Goal: Entertainment & Leisure: Browse casually

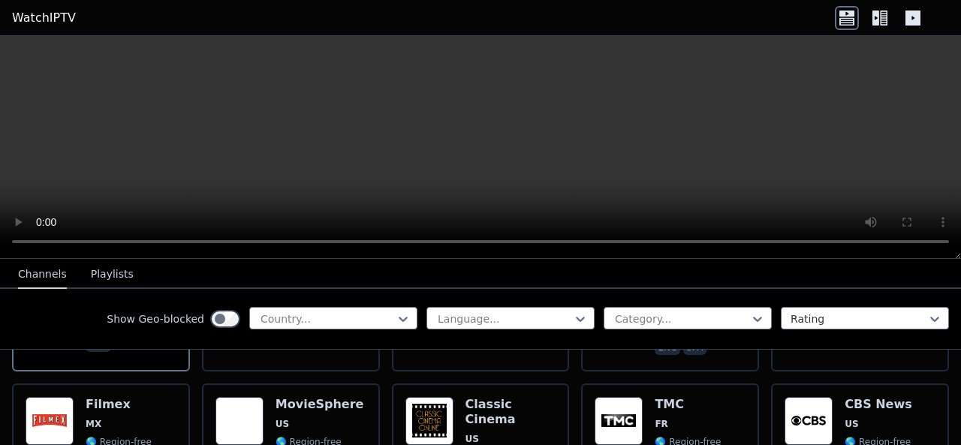
scroll to position [319, 0]
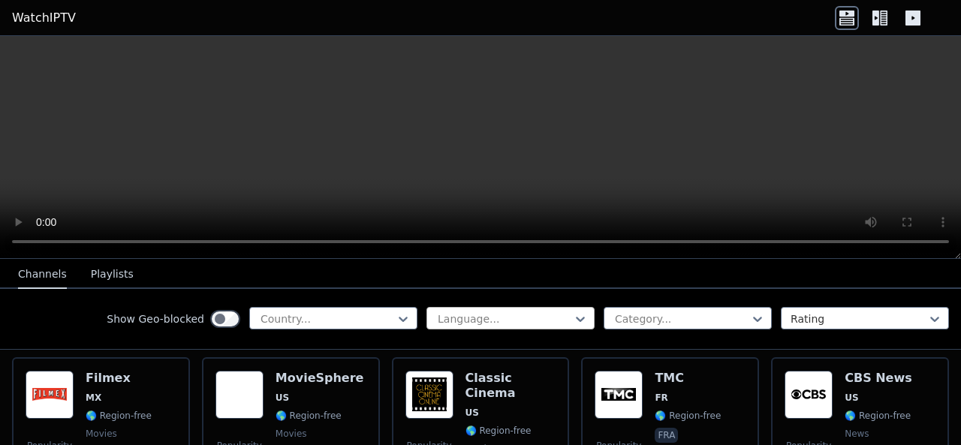
click at [456, 317] on div at bounding box center [504, 319] width 137 height 15
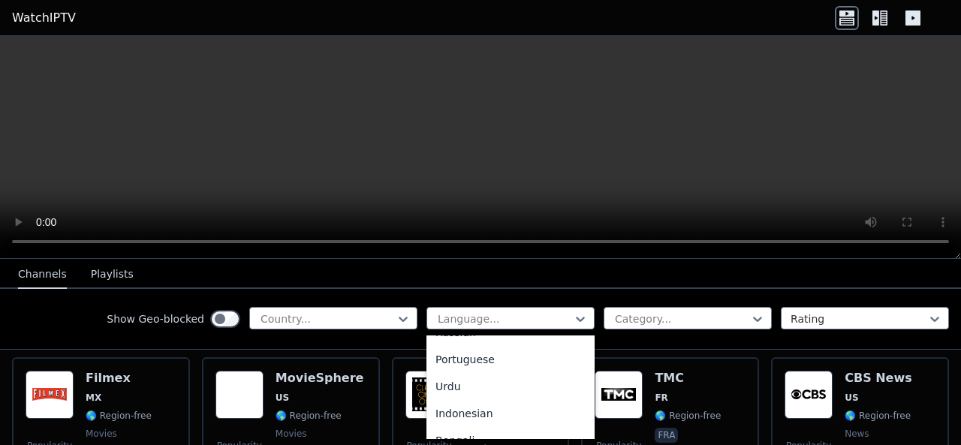
scroll to position [205, 0]
click at [502, 360] on div "Portuguese" at bounding box center [511, 363] width 168 height 27
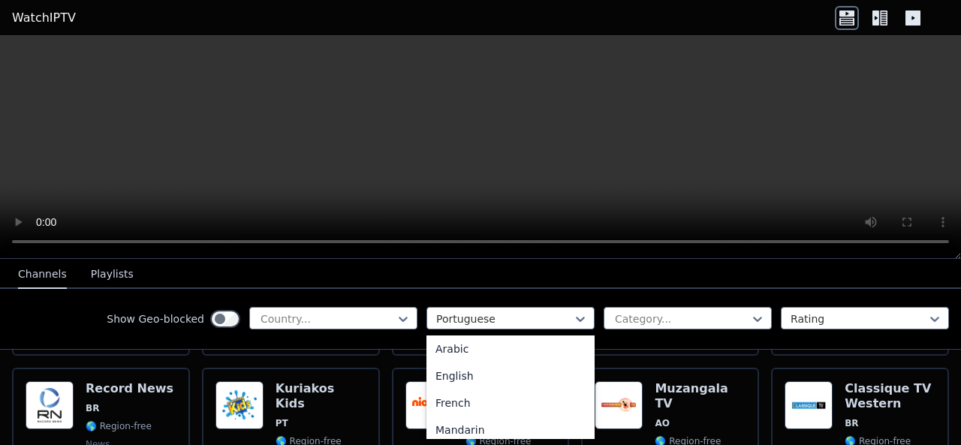
scroll to position [784, 0]
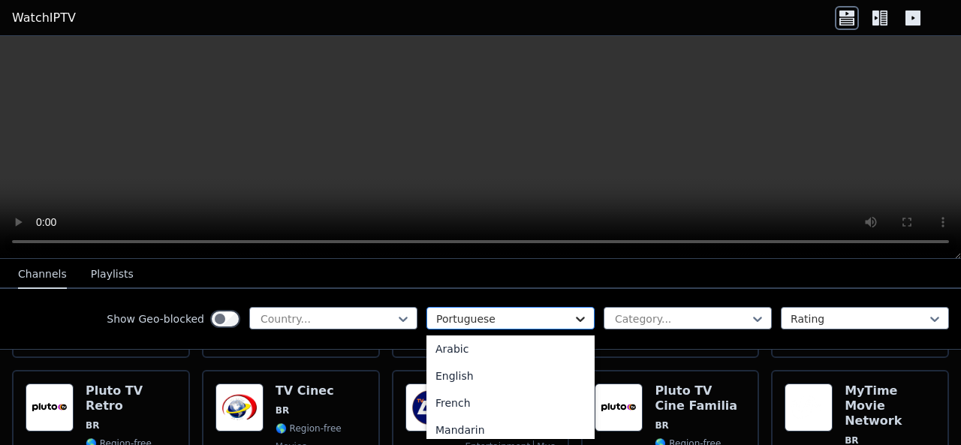
click at [574, 321] on icon at bounding box center [580, 319] width 15 height 15
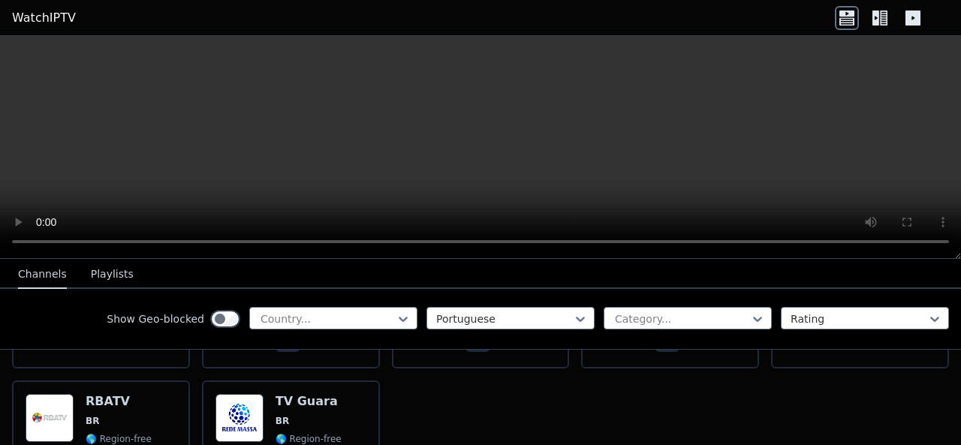
scroll to position [6352, 0]
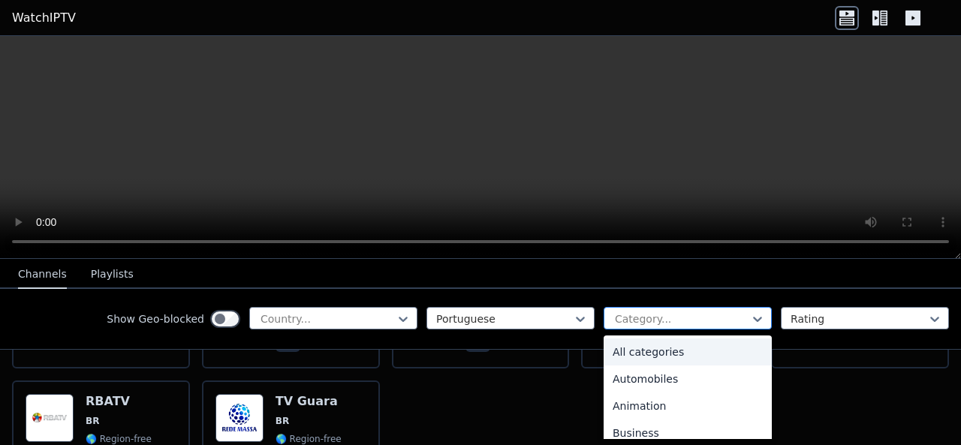
click at [632, 309] on div "Category..." at bounding box center [688, 318] width 168 height 23
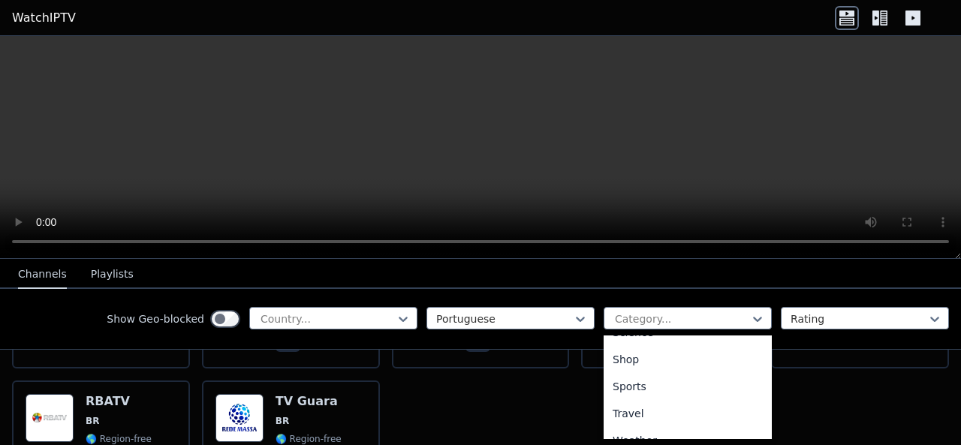
scroll to position [632, 0]
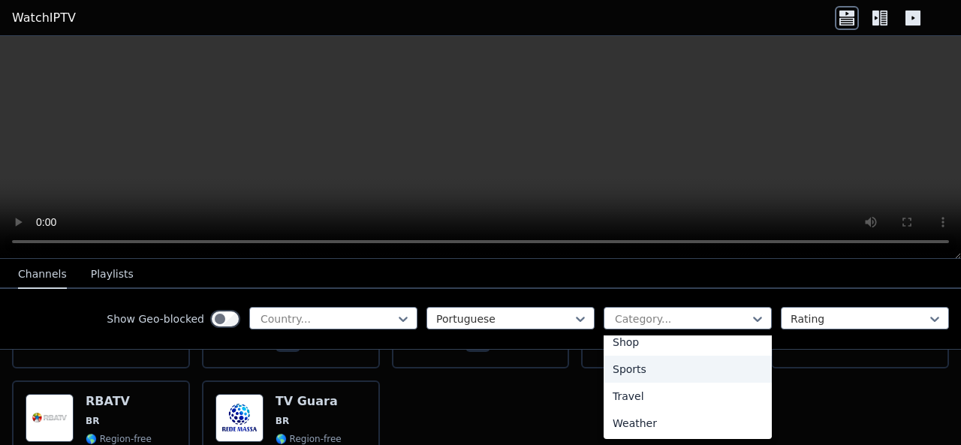
click at [622, 370] on div "Sports" at bounding box center [688, 369] width 168 height 27
